Goal: Find specific page/section: Find specific page/section

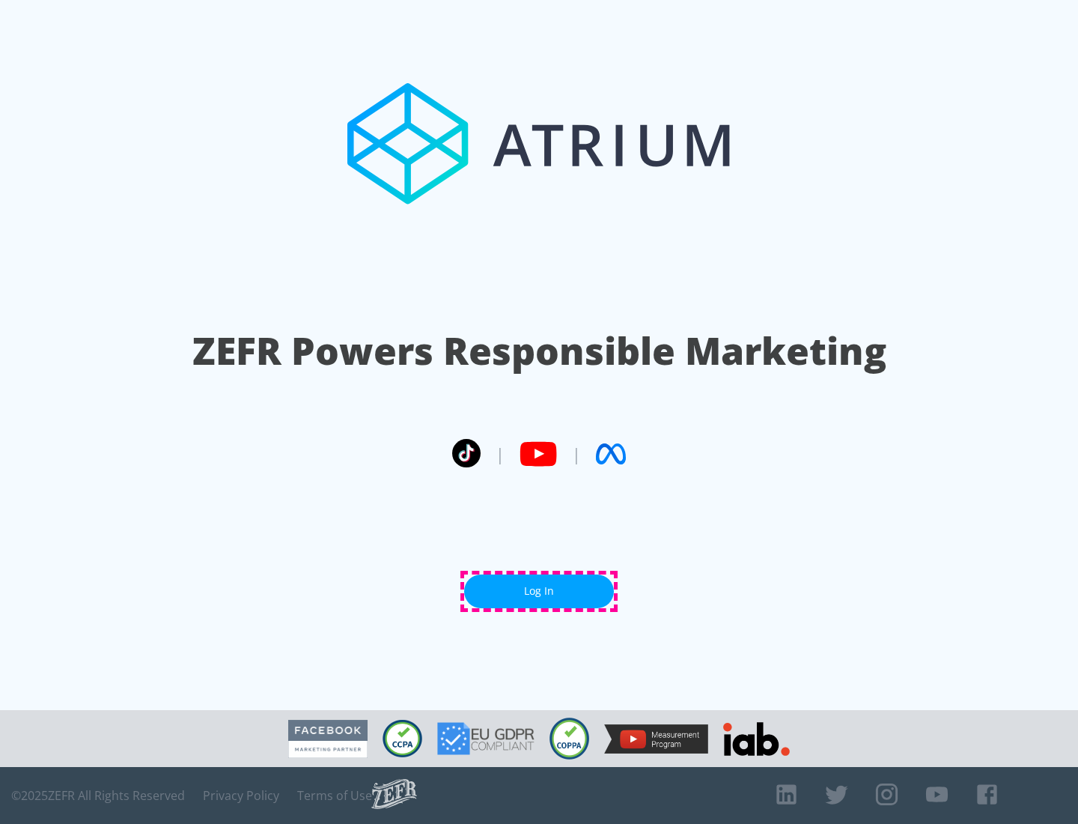
click at [539, 591] on link "Log In" at bounding box center [539, 591] width 150 height 34
